Goal: Task Accomplishment & Management: Complete application form

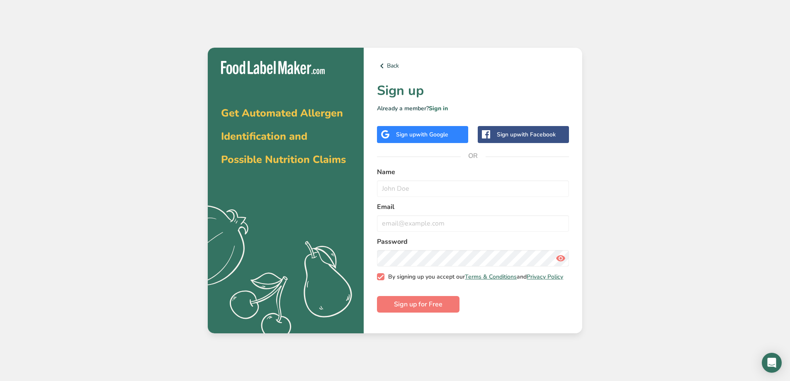
click at [382, 281] on span at bounding box center [380, 276] width 7 height 7
click at [382, 280] on input "By signing up you accept our Terms & Conditions and Privacy Policy" at bounding box center [379, 276] width 5 height 5
checkbox input "false"
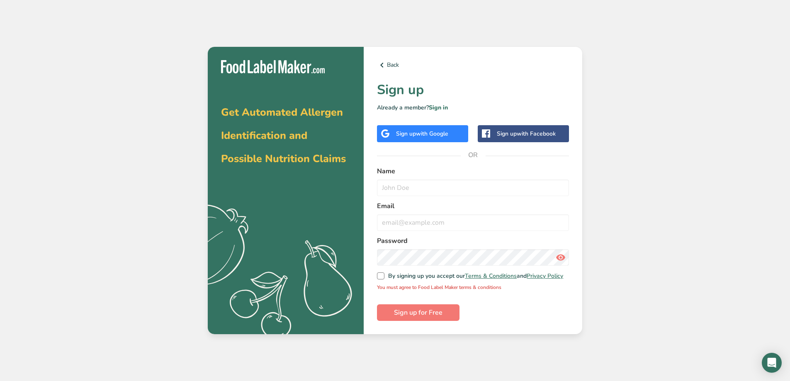
click at [428, 135] on span "with Google" at bounding box center [432, 134] width 32 height 8
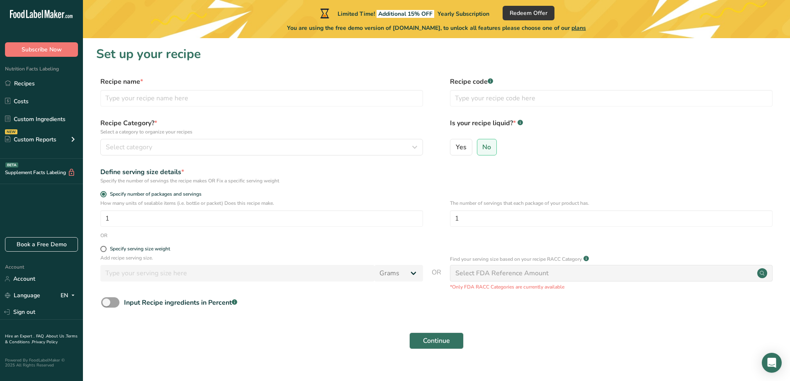
drag, startPoint x: 204, startPoint y: 53, endPoint x: 92, endPoint y: 55, distance: 111.2
click at [92, 55] on section "Set up your recipe Recipe name * Recipe code .a-a{fill:#347362;}.b-a{fill:#fff;…" at bounding box center [436, 202] width 707 height 329
click at [97, 58] on h1 "Set up your recipe" at bounding box center [436, 54] width 681 height 19
drag, startPoint x: 119, startPoint y: 52, endPoint x: 200, endPoint y: 52, distance: 80.5
click at [200, 52] on h1 "Set up your recipe" at bounding box center [436, 54] width 681 height 19
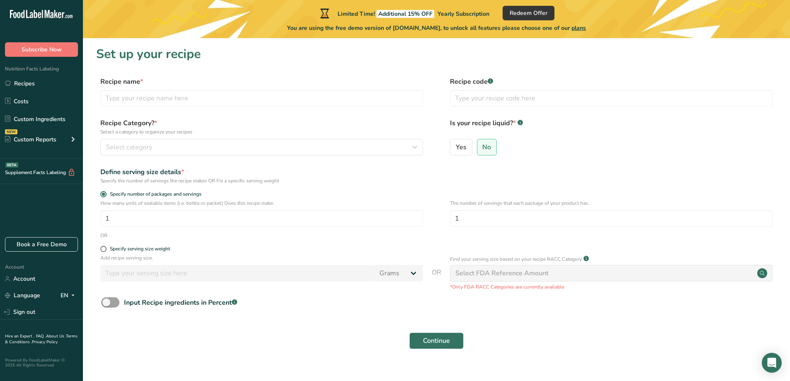
click at [247, 64] on section "Set up your recipe Recipe name * Recipe code .a-a{fill:#347362;}.b-a{fill:#fff;…" at bounding box center [436, 202] width 707 height 329
drag, startPoint x: 100, startPoint y: 57, endPoint x: 215, endPoint y: 55, distance: 115.7
click at [215, 55] on h1 "Set up your recipe" at bounding box center [436, 54] width 681 height 19
click at [225, 66] on section "Set up your recipe Recipe name * Recipe code .a-a{fill:#347362;}.b-a{fill:#fff;…" at bounding box center [436, 202] width 707 height 329
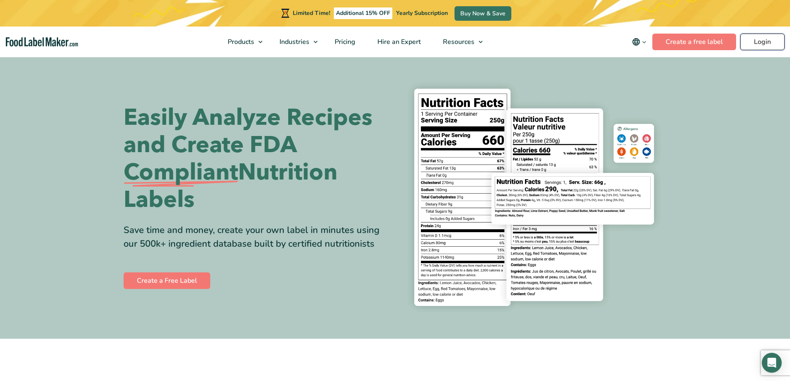
click at [768, 44] on link "Login" at bounding box center [762, 42] width 44 height 17
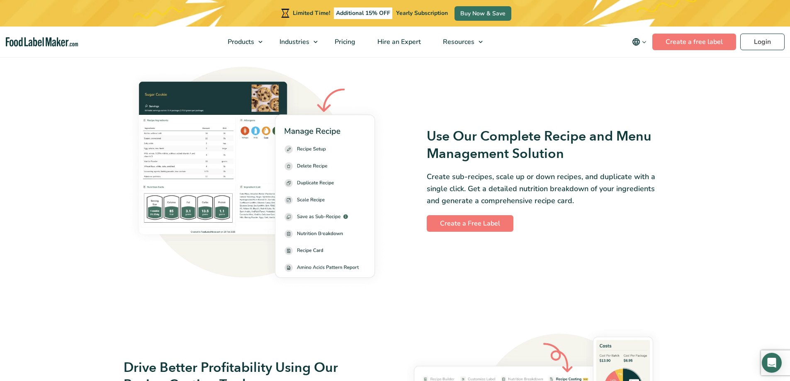
scroll to position [1286, 0]
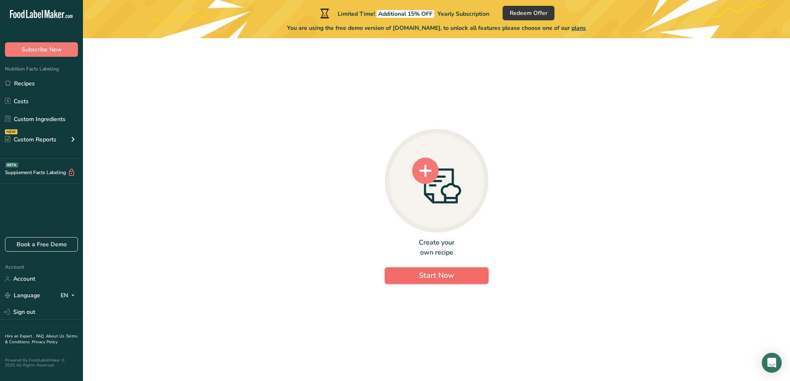
click at [448, 280] on span "Start Now" at bounding box center [436, 275] width 35 height 10
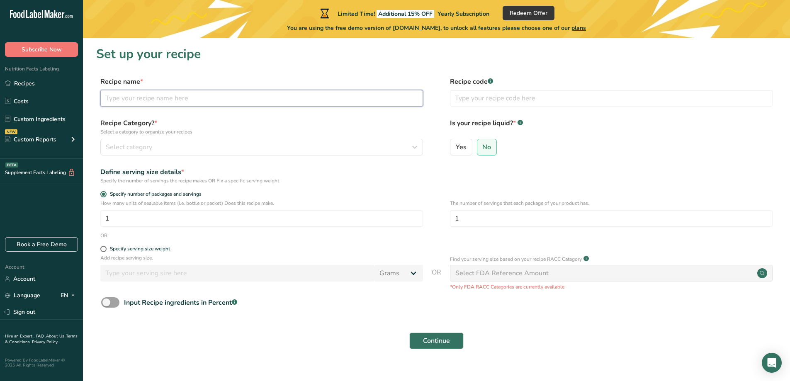
click at [212, 95] on input "text" at bounding box center [261, 98] width 323 height 17
type input "m"
click at [136, 97] on input "MAREE RICE PAPAD" at bounding box center [261, 98] width 323 height 17
type input "MAREE CHOKHA (BLK PAPER RICE)"
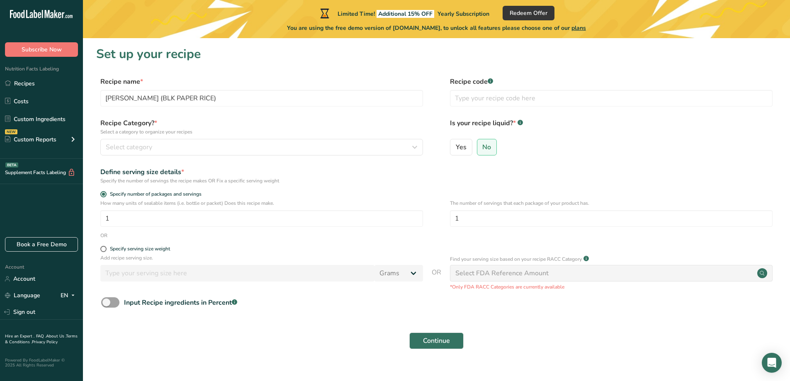
click at [246, 119] on label "Recipe Category? * Select a category to organize your recipes" at bounding box center [261, 126] width 323 height 17
click at [231, 92] on input "MAREE CHOKHA (BLK PAPER RICE)" at bounding box center [261, 98] width 323 height 17
drag, startPoint x: 232, startPoint y: 98, endPoint x: 80, endPoint y: 91, distance: 151.5
click at [80, 91] on div ".a-20{fill:#fff;} Subscribe Now Nutrition Facts Labeling Recipes Costs Custom I…" at bounding box center [395, 197] width 790 height 394
drag, startPoint x: 153, startPoint y: 136, endPoint x: 153, endPoint y: 145, distance: 8.3
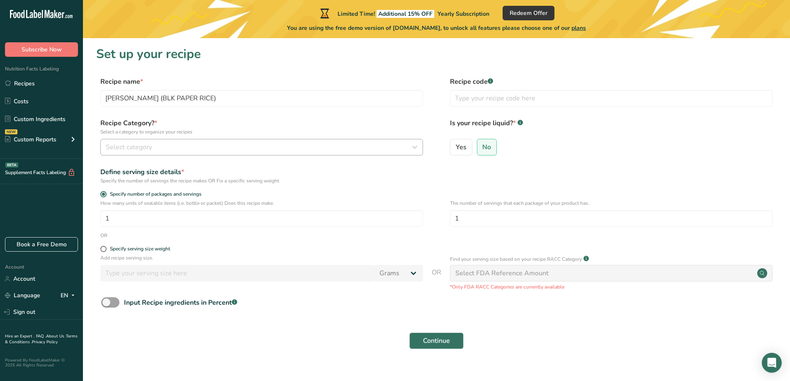
click at [153, 139] on div "Recipe Category? * Select a category to organize your recipes Select category S…" at bounding box center [261, 136] width 323 height 37
click at [153, 145] on div "Select category" at bounding box center [259, 147] width 307 height 10
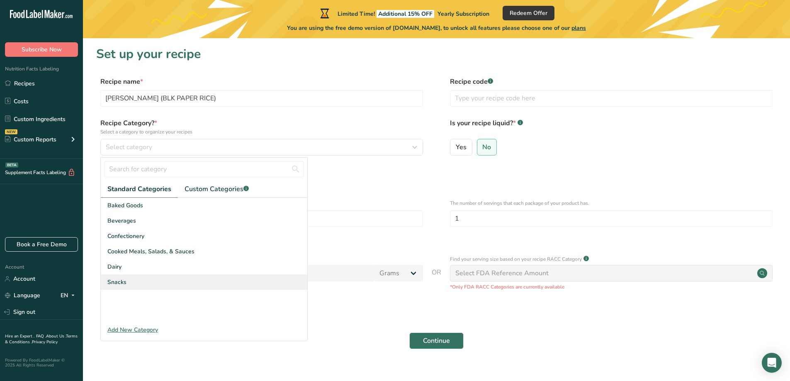
click at [128, 280] on div "Snacks" at bounding box center [204, 282] width 207 height 15
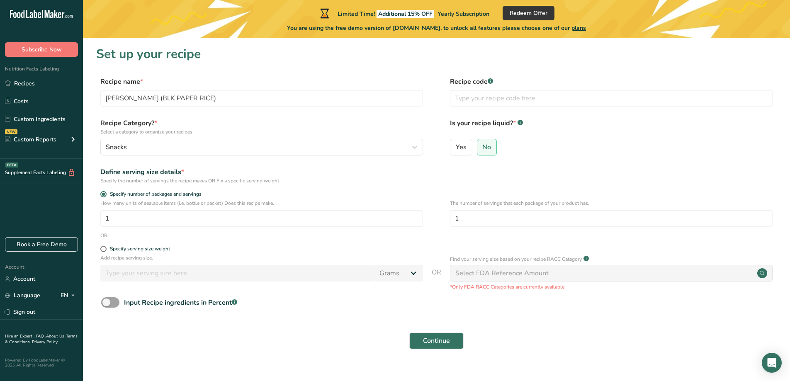
scroll to position [13, 0]
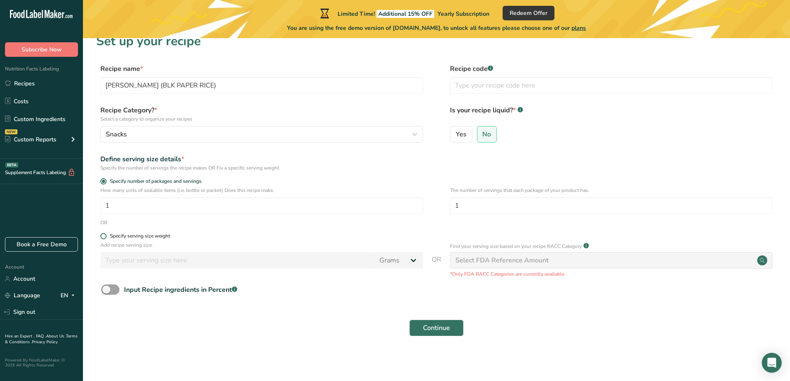
click at [148, 233] on div "Specify serving size weight" at bounding box center [140, 236] width 60 height 6
click at [106, 233] on input "Specify serving size weight" at bounding box center [102, 235] width 5 height 5
radio input "true"
radio input "false"
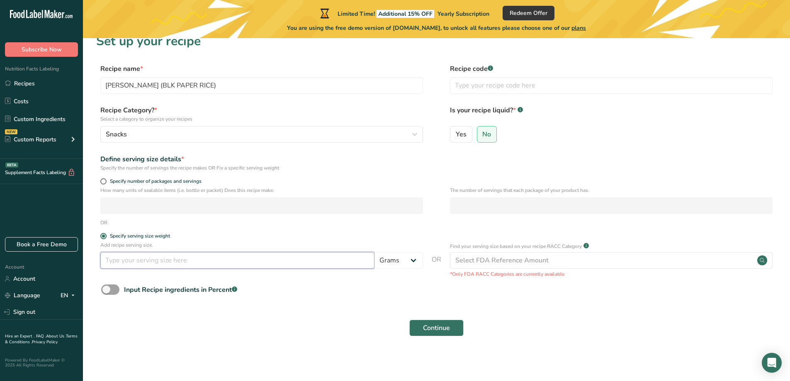
click at [137, 264] on input "number" at bounding box center [237, 260] width 274 height 17
type input "400"
click at [130, 182] on span "Specify number of packages and servings" at bounding box center [154, 181] width 95 height 6
click at [106, 182] on input "Specify number of packages and servings" at bounding box center [102, 181] width 5 height 5
radio input "true"
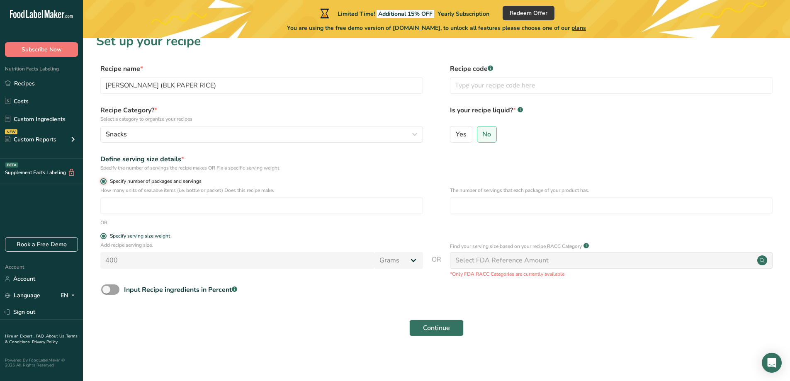
radio input "false"
click at [133, 197] on div "How many units of sealable items (i.e. bottle or packet) Does this recipe make." at bounding box center [261, 200] width 323 height 27
click at [134, 202] on input "number" at bounding box center [261, 205] width 323 height 17
type input "400"
click at [124, 239] on div "Specify serving size weight" at bounding box center [261, 237] width 323 height 8
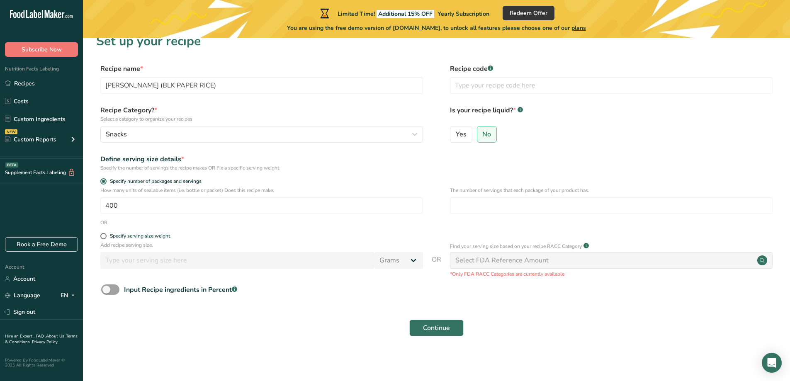
click at [100, 233] on div "Specify serving size weight" at bounding box center [436, 237] width 681 height 8
click at [105, 235] on span at bounding box center [103, 236] width 6 height 6
click at [105, 235] on input "Specify serving size weight" at bounding box center [102, 235] width 5 height 5
radio input "true"
radio input "false"
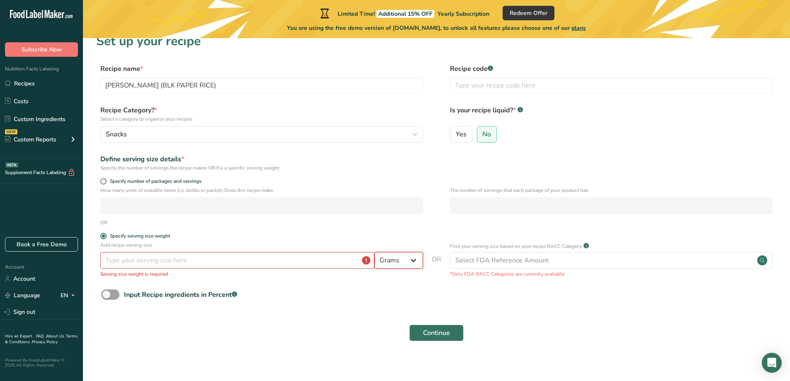
click at [398, 265] on select "Grams kg mg mcg lb oz l mL fl oz tbsp tsp cup qt gallon" at bounding box center [398, 260] width 49 height 17
click at [305, 258] on input "number" at bounding box center [237, 260] width 274 height 17
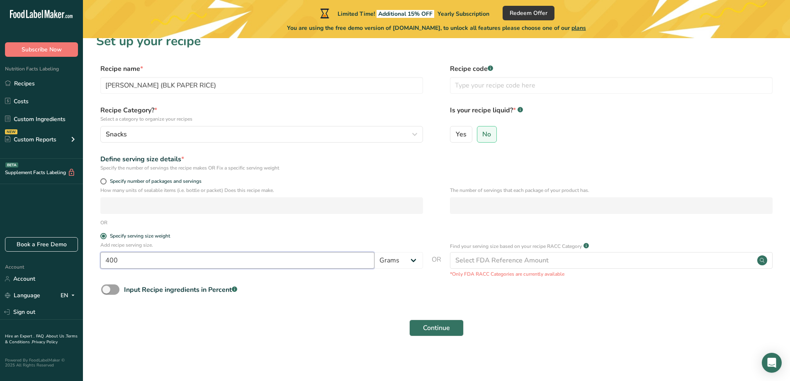
type input "400"
click at [129, 311] on form "Recipe name * MAREE CHOKHA (BLK PAPER RICE) Recipe code .a-a{fill:#347362;}.b-a…" at bounding box center [436, 202] width 681 height 277
click at [211, 295] on label "Input Recipe ingredients in Percent .a-a{fill:#347362;}.b-a{fill:#fff;}" at bounding box center [169, 290] width 136 height 10
click at [107, 292] on input "Input Recipe ingredients in Percent .a-a{fill:#347362;}.b-a{fill:#fff;}" at bounding box center [103, 289] width 5 height 5
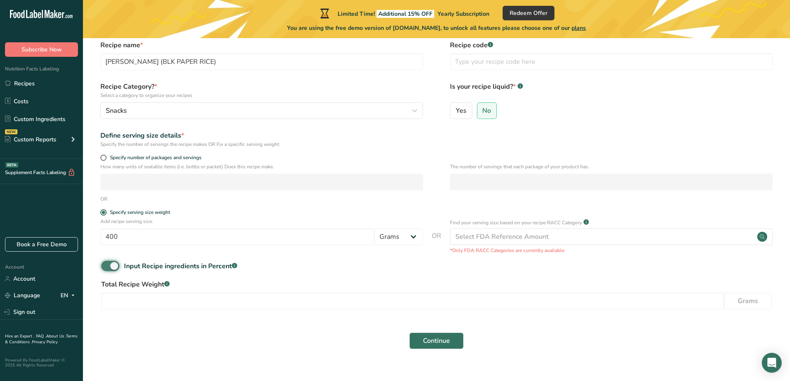
scroll to position [49, 0]
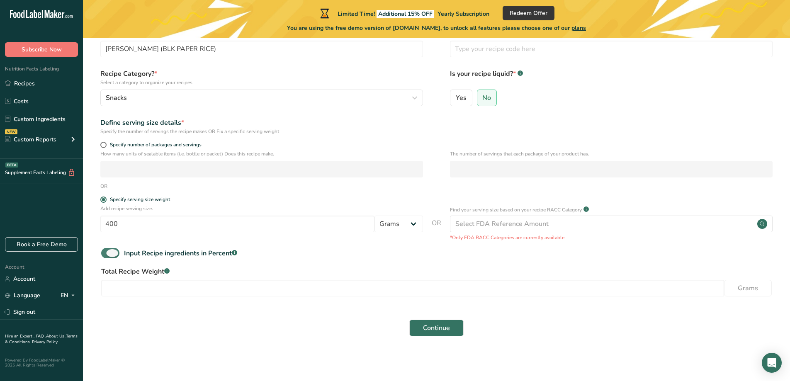
click at [118, 253] on span at bounding box center [110, 253] width 18 height 10
click at [107, 253] on input "Input Recipe ingredients in Percent .a-a{fill:#347362;}.b-a{fill:#fff;}" at bounding box center [103, 252] width 5 height 5
checkbox input "false"
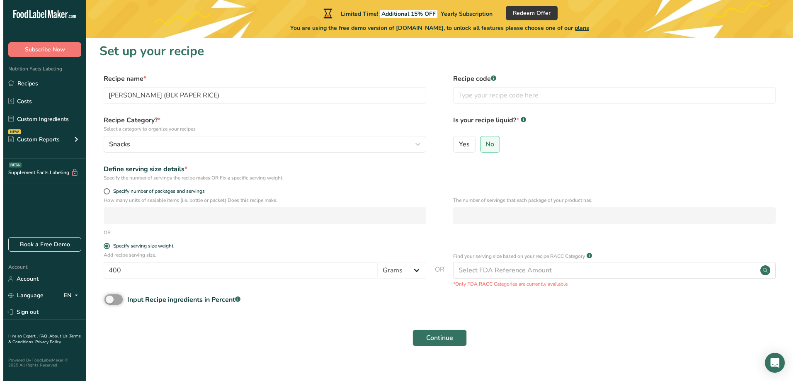
scroll to position [0, 0]
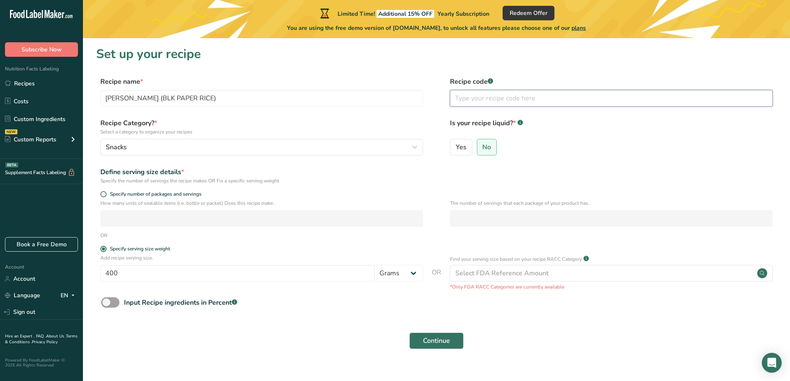
click at [499, 95] on input "text" at bounding box center [611, 98] width 323 height 17
click at [483, 147] on span "No" at bounding box center [486, 147] width 9 height 8
click at [483, 147] on input "No" at bounding box center [479, 146] width 5 height 5
click at [495, 98] on input "text" at bounding box center [611, 98] width 323 height 17
type input "P"
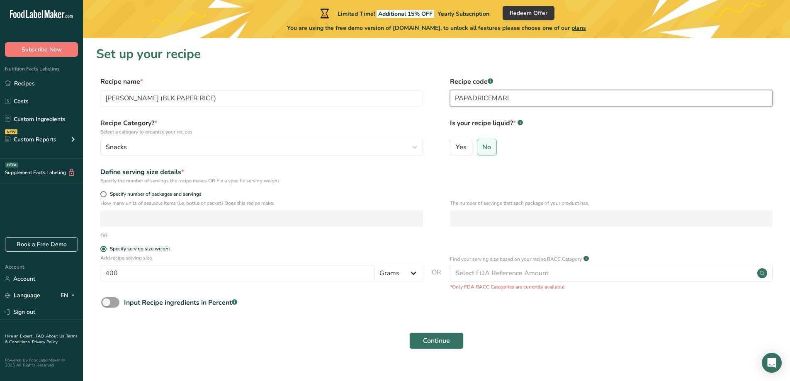
drag, startPoint x: 476, startPoint y: 102, endPoint x: 483, endPoint y: 100, distance: 7.1
click at [483, 100] on input "PAPADRICEMARI" at bounding box center [611, 98] width 323 height 17
click at [477, 97] on input "PAPADRICEMARI" at bounding box center [611, 98] width 323 height 17
type input "PAPAD_RICE_MARI"
click at [441, 338] on span "Continue" at bounding box center [436, 341] width 27 height 10
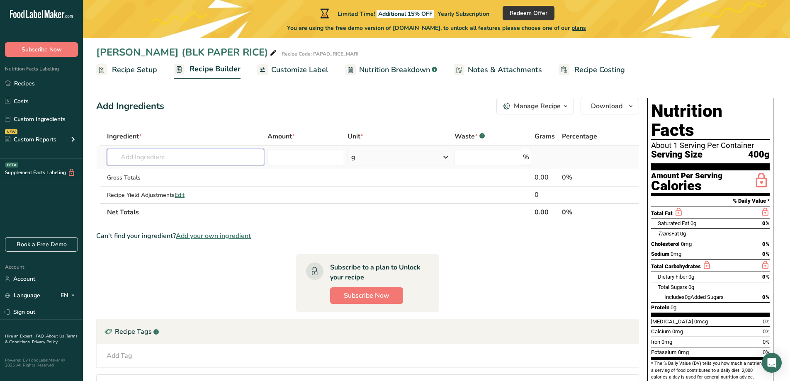
click at [172, 162] on input "text" at bounding box center [185, 157] width 157 height 17
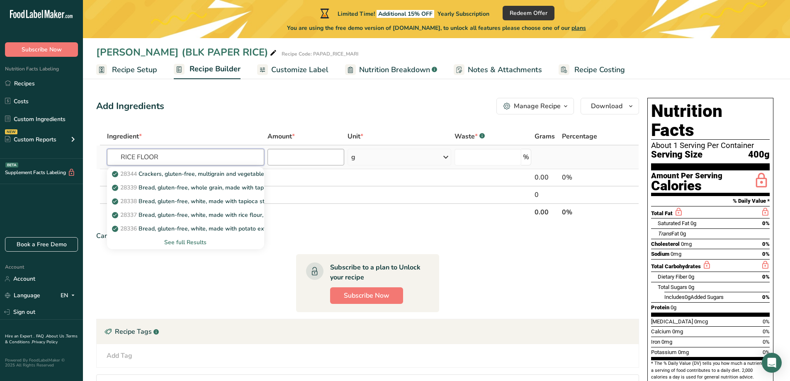
type input "RICE FLOOR"
click at [329, 155] on input "number" at bounding box center [305, 157] width 77 height 17
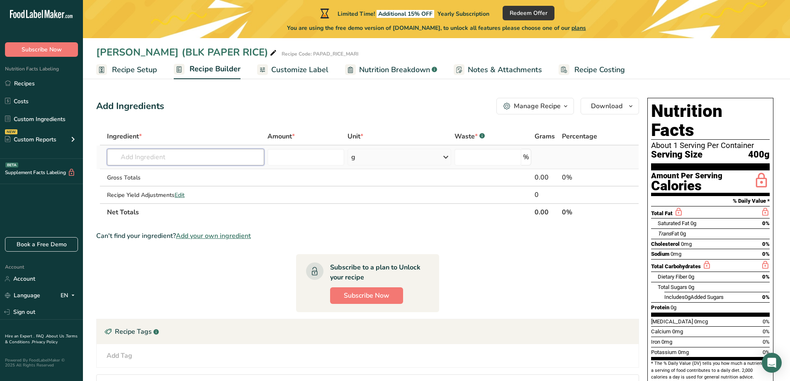
click at [232, 159] on input "text" at bounding box center [185, 157] width 157 height 17
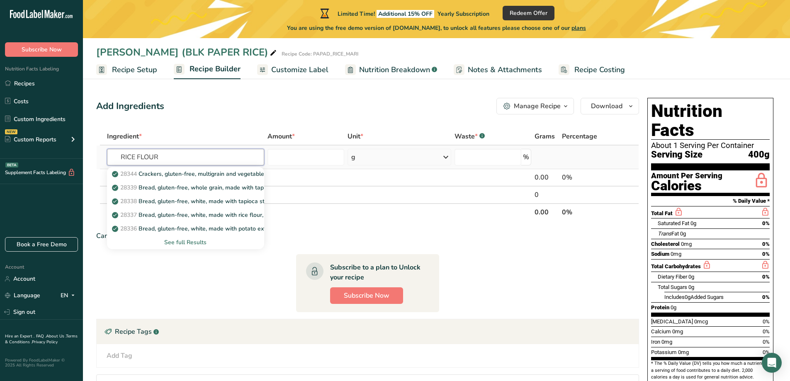
type input "RICE FLOUR"
click at [190, 243] on div "See full Results" at bounding box center [186, 242] width 144 height 9
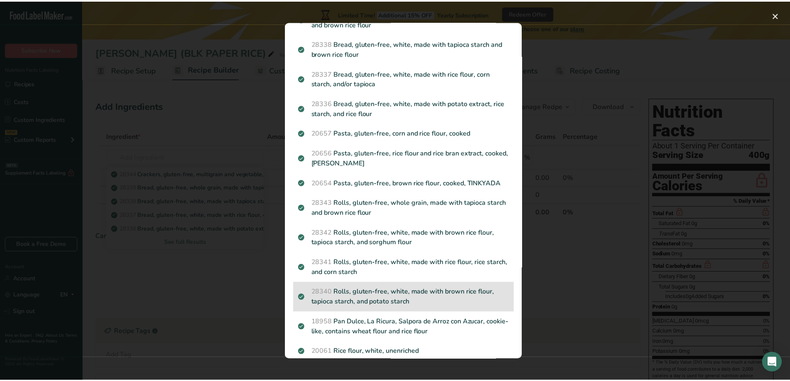
scroll to position [163, 0]
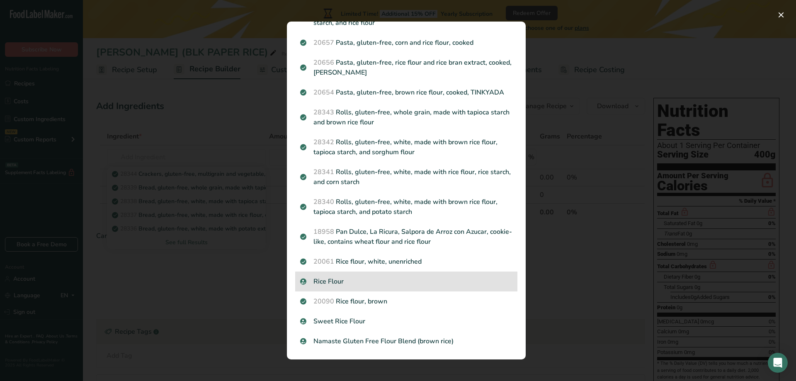
click at [345, 280] on p "Rice Flour" at bounding box center [406, 282] width 212 height 10
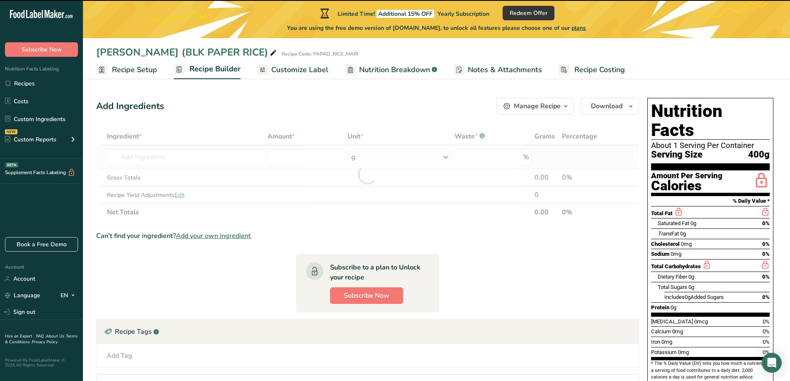
type input "0"
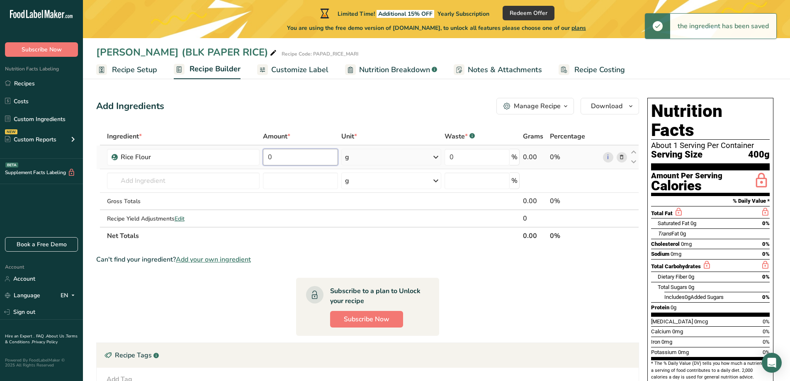
click at [297, 158] on input "0" at bounding box center [300, 157] width 75 height 17
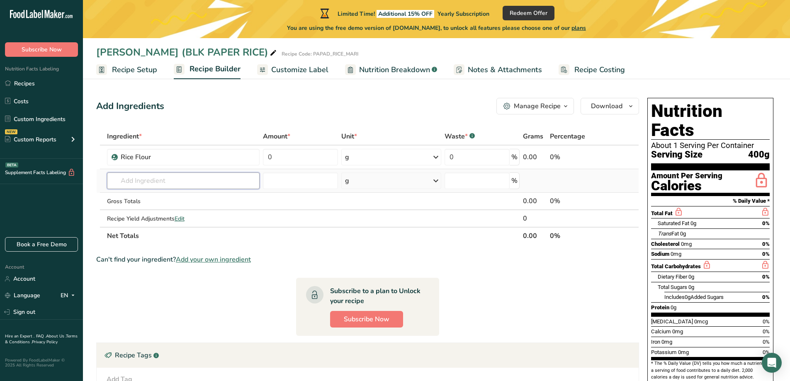
click at [169, 175] on div "Ingredient * Amount * Unit * Waste * .a-a{fill:#347362;}.b-a{fill:#fff;} Grams …" at bounding box center [367, 186] width 543 height 117
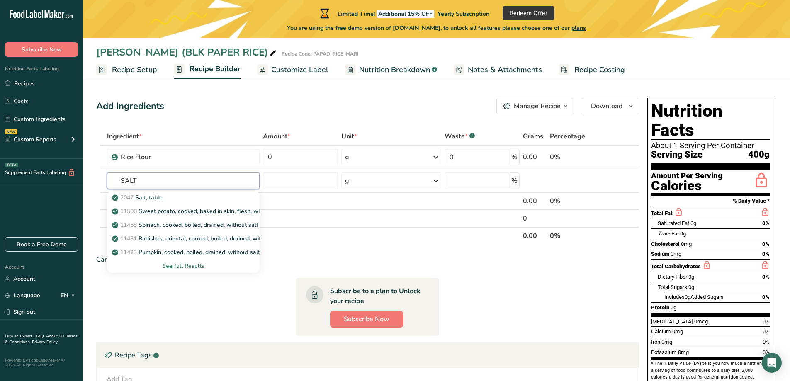
type input "SALT"
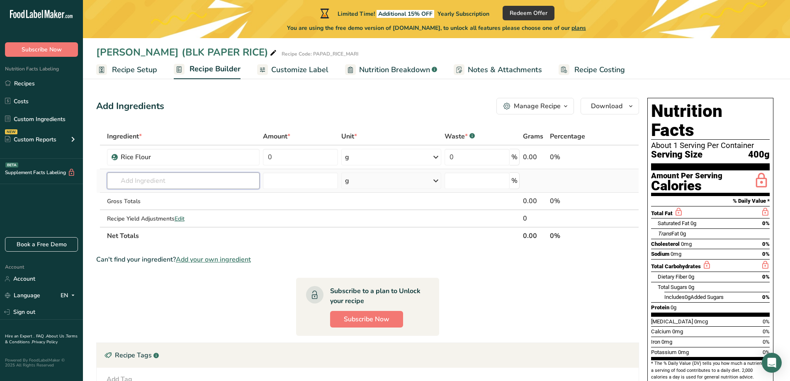
click at [213, 186] on input "text" at bounding box center [183, 181] width 153 height 17
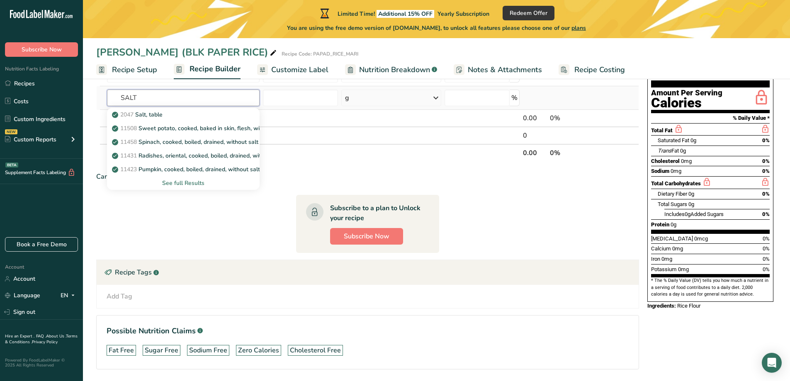
scroll to position [41, 0]
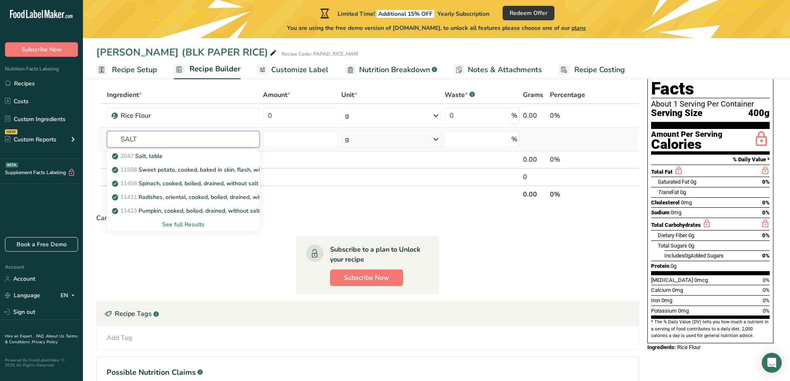
type input "SALT"
click at [171, 218] on div "See full Results" at bounding box center [183, 225] width 153 height 14
click at [170, 223] on div "See full Results" at bounding box center [183, 224] width 139 height 9
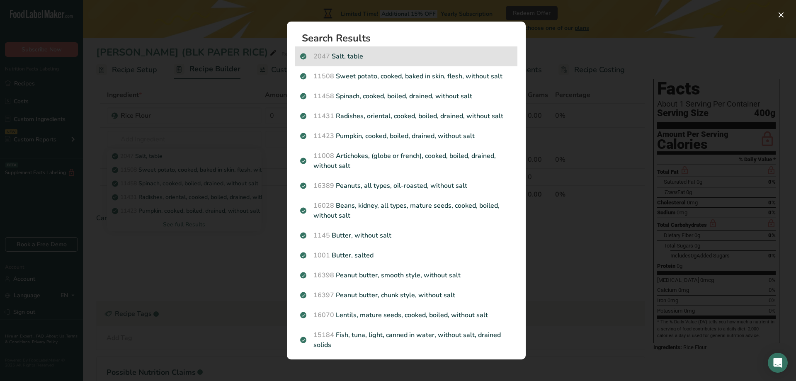
click at [388, 57] on p "2047 Salt, table" at bounding box center [406, 56] width 212 height 10
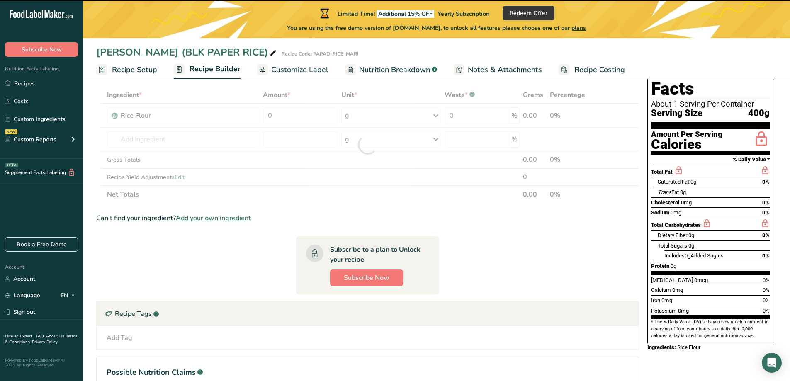
type input "0"
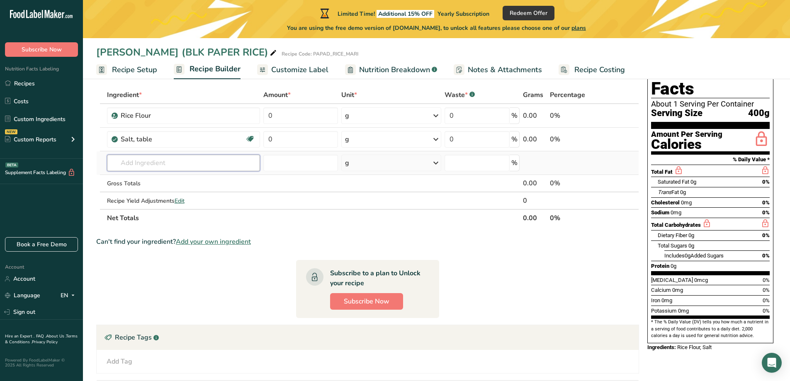
click at [172, 164] on input "text" at bounding box center [183, 163] width 153 height 17
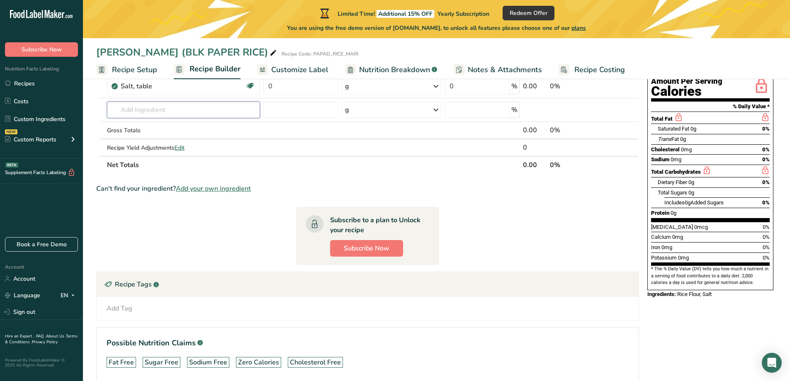
scroll to position [135, 0]
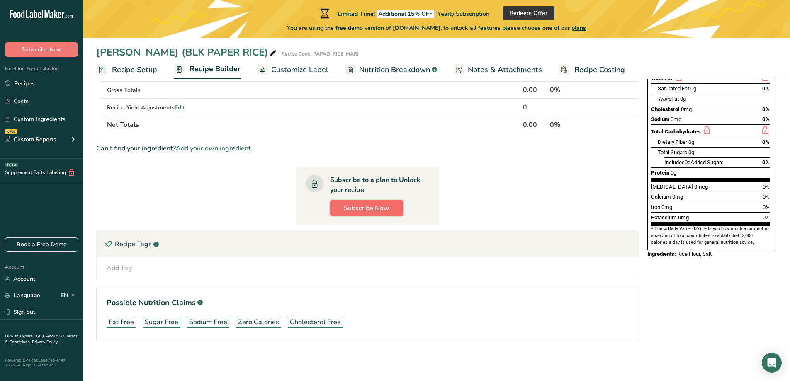
click at [387, 207] on span "Subscribe Now" at bounding box center [367, 208] width 46 height 10
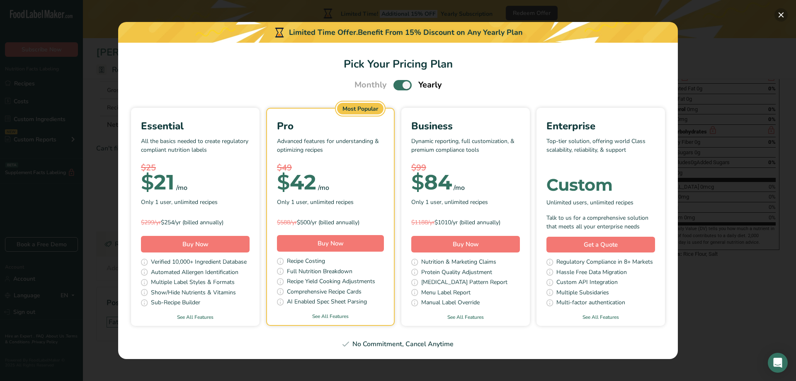
click at [778, 16] on button "Pick Your Pricing Plan Modal" at bounding box center [781, 14] width 13 height 13
